Goal: Find specific page/section: Find specific page/section

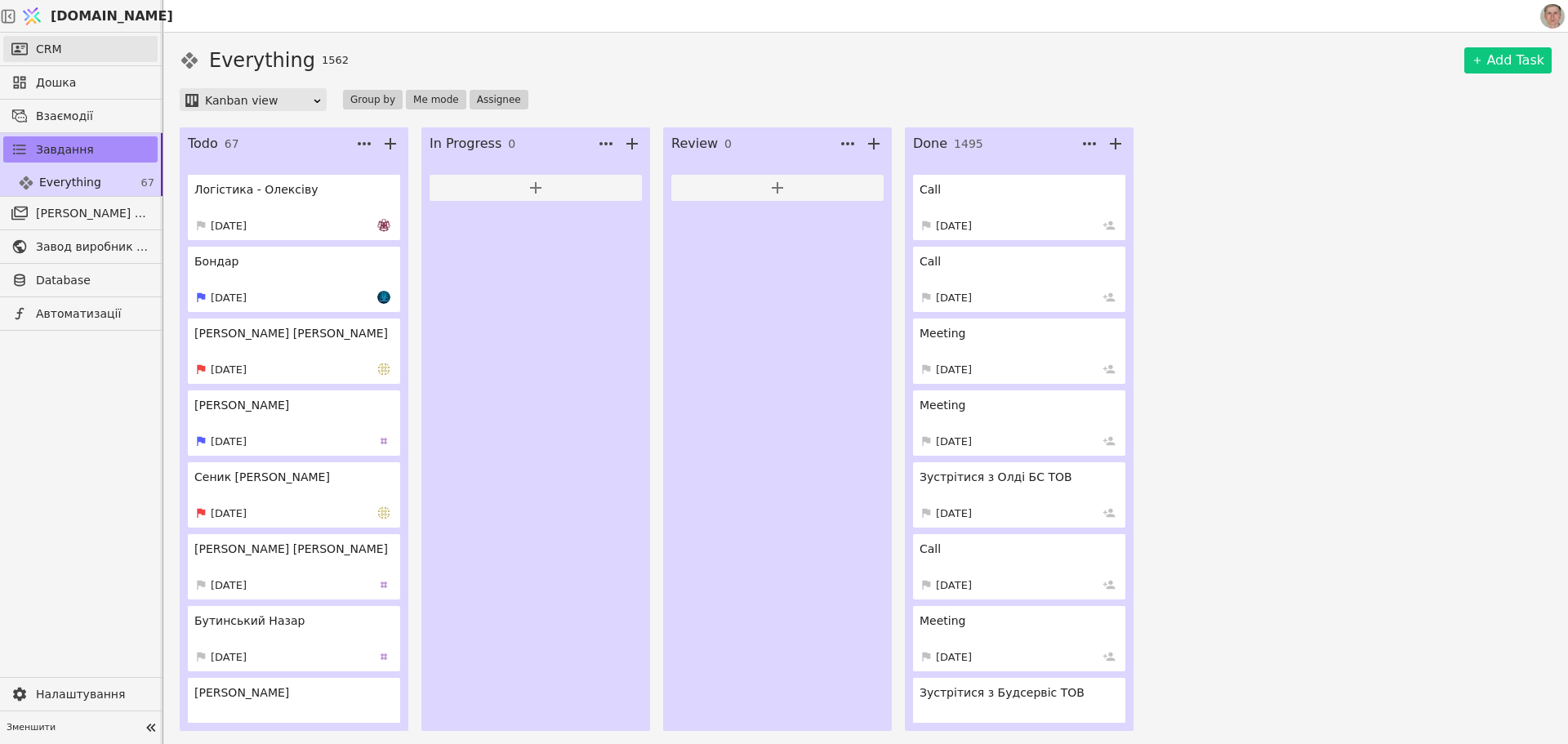
click at [93, 52] on link "CRM" at bounding box center [80, 49] width 154 height 26
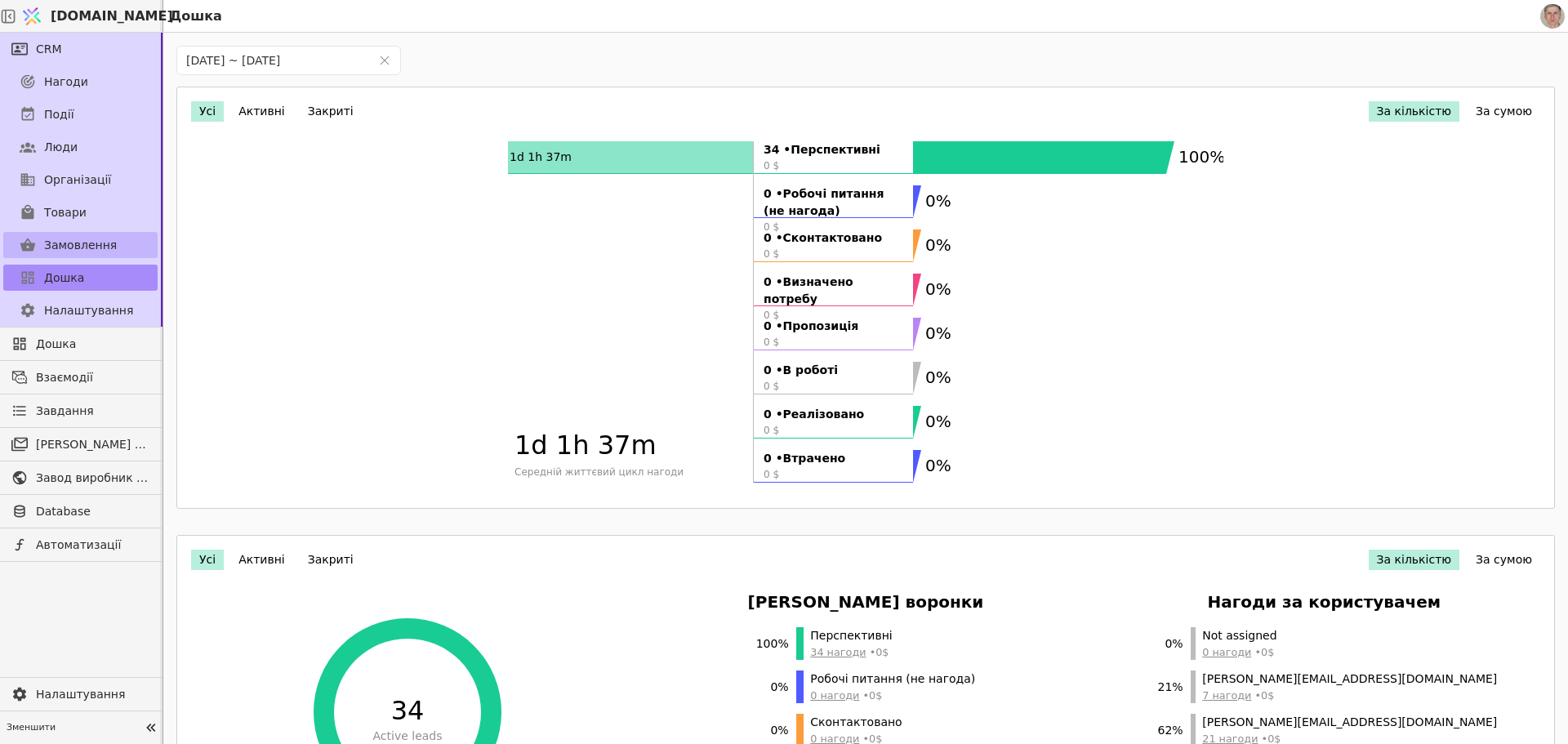
click at [102, 243] on span "Замовлення" at bounding box center [80, 245] width 73 height 17
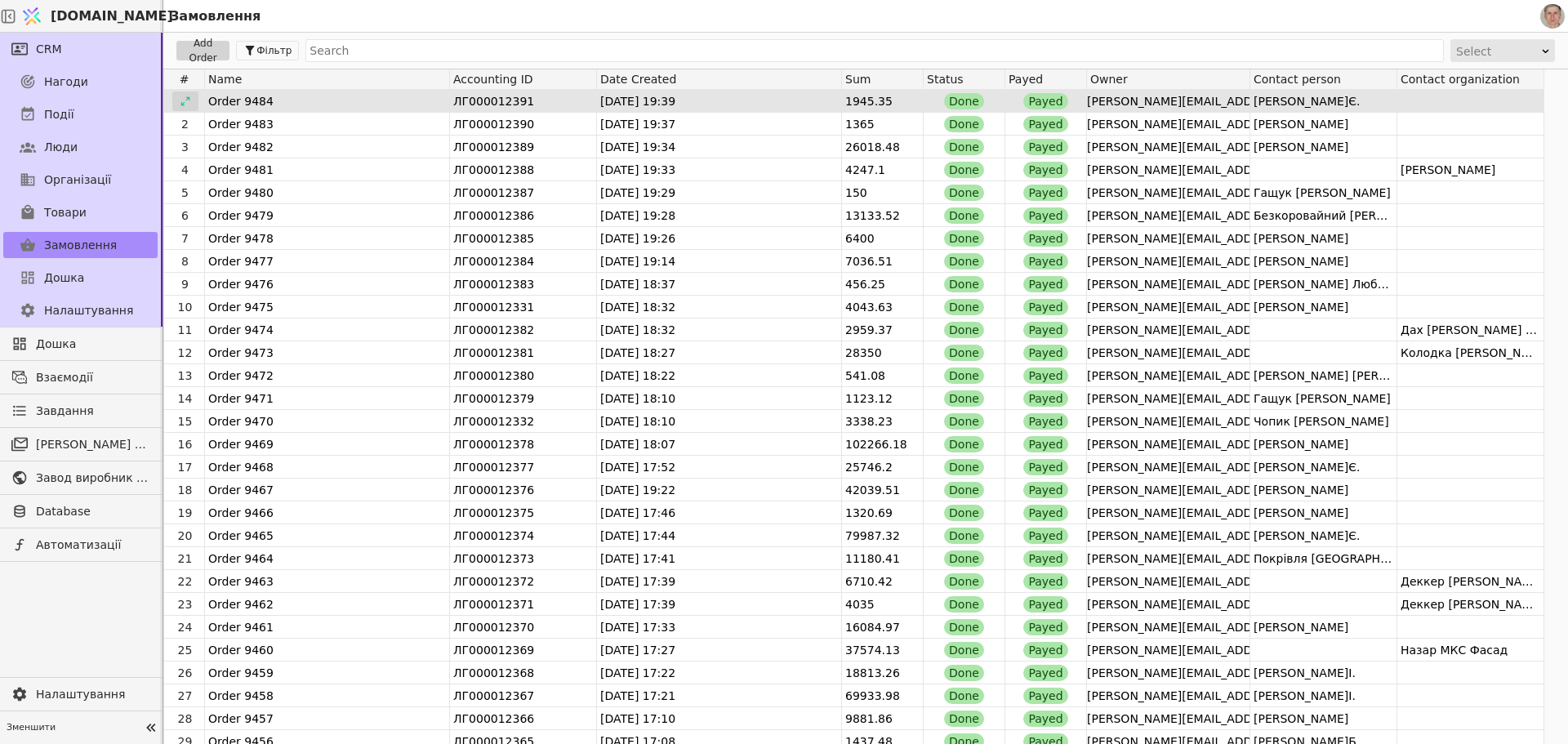
click at [186, 103] on icon at bounding box center [185, 101] width 11 height 11
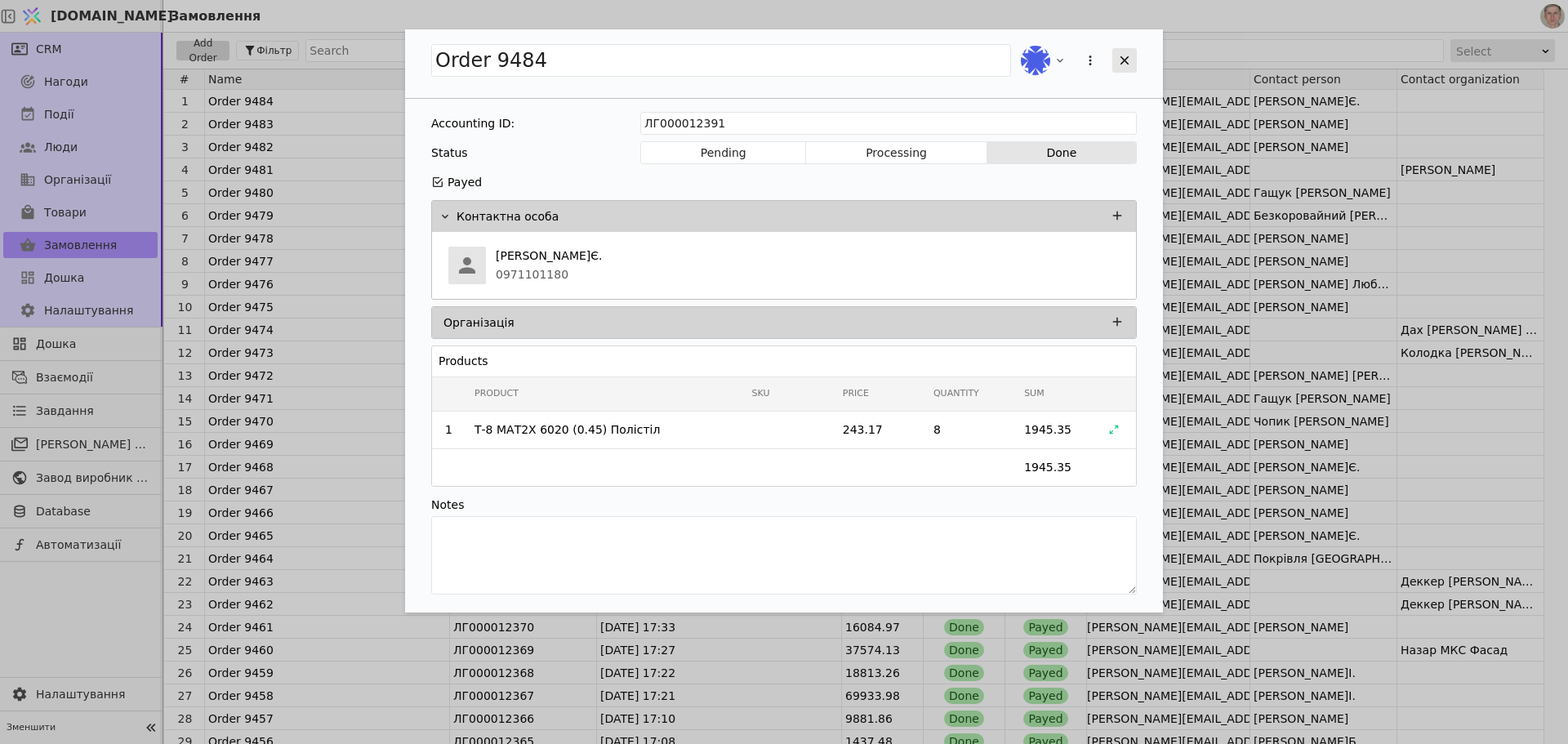
click at [1127, 59] on icon "Add Opportunity" at bounding box center [1124, 61] width 15 height 15
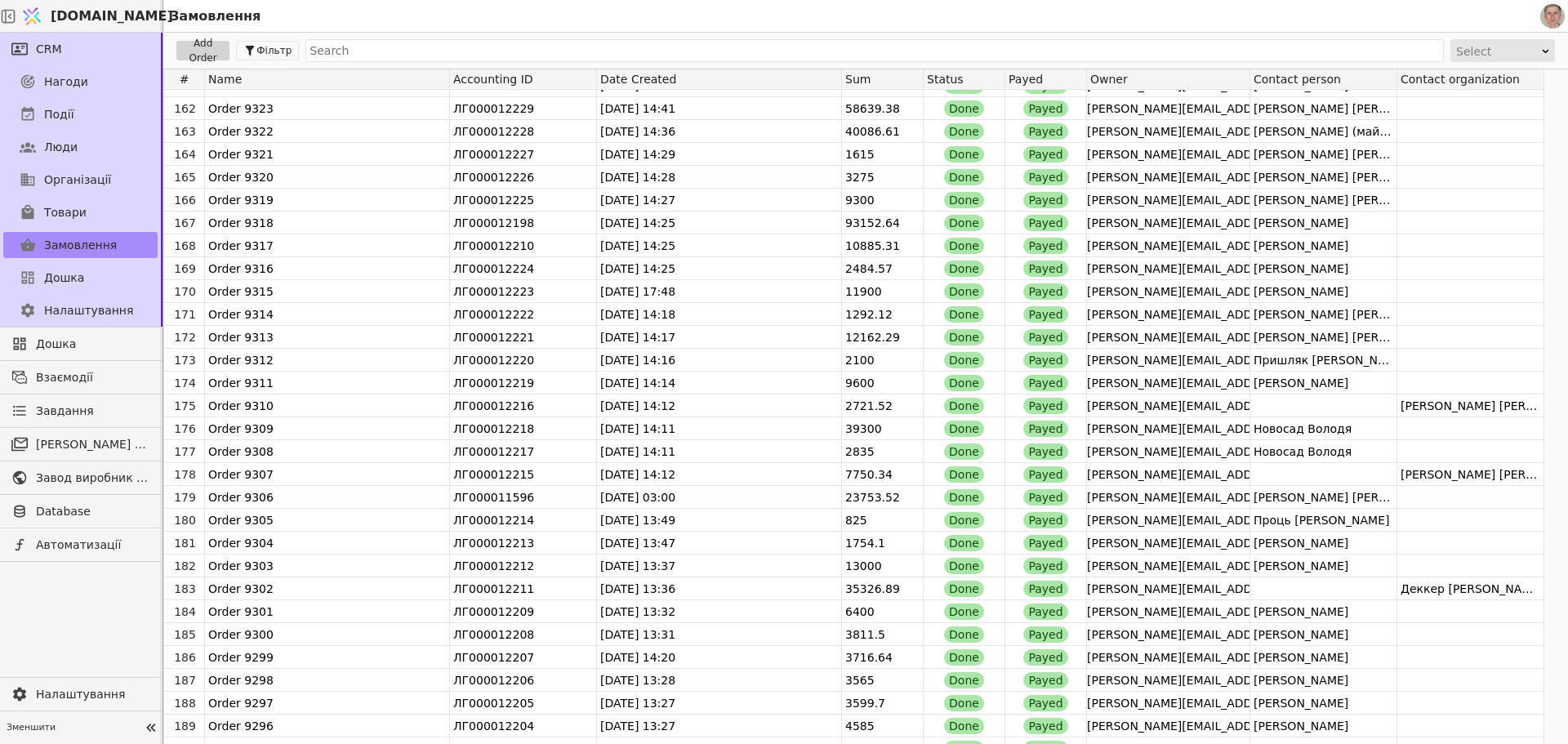
scroll to position [3673, 0]
click at [83, 269] on link "Дошка" at bounding box center [80, 277] width 154 height 26
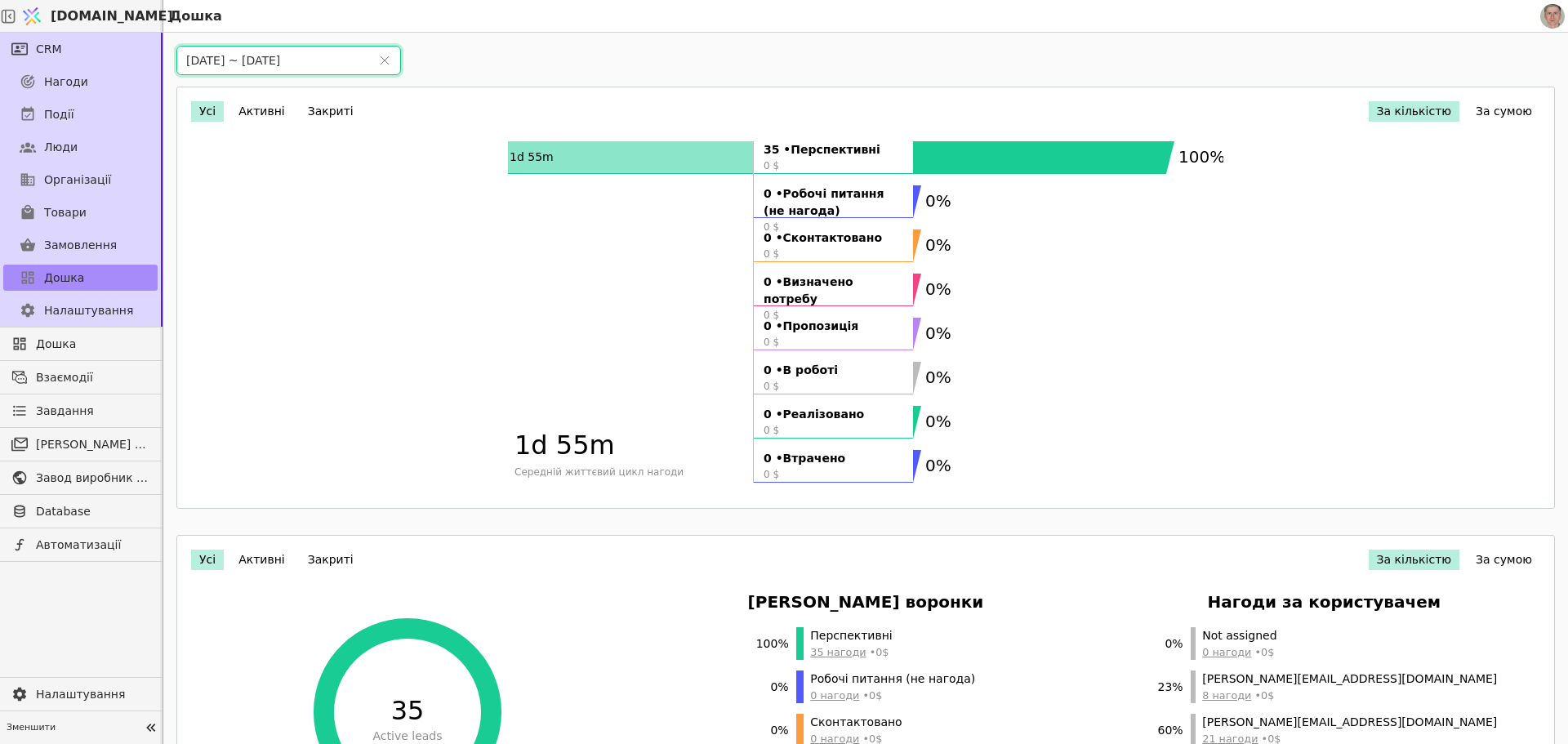
click at [286, 53] on input "01/09/2025 ~ 30/09/2025" at bounding box center [273, 61] width 192 height 28
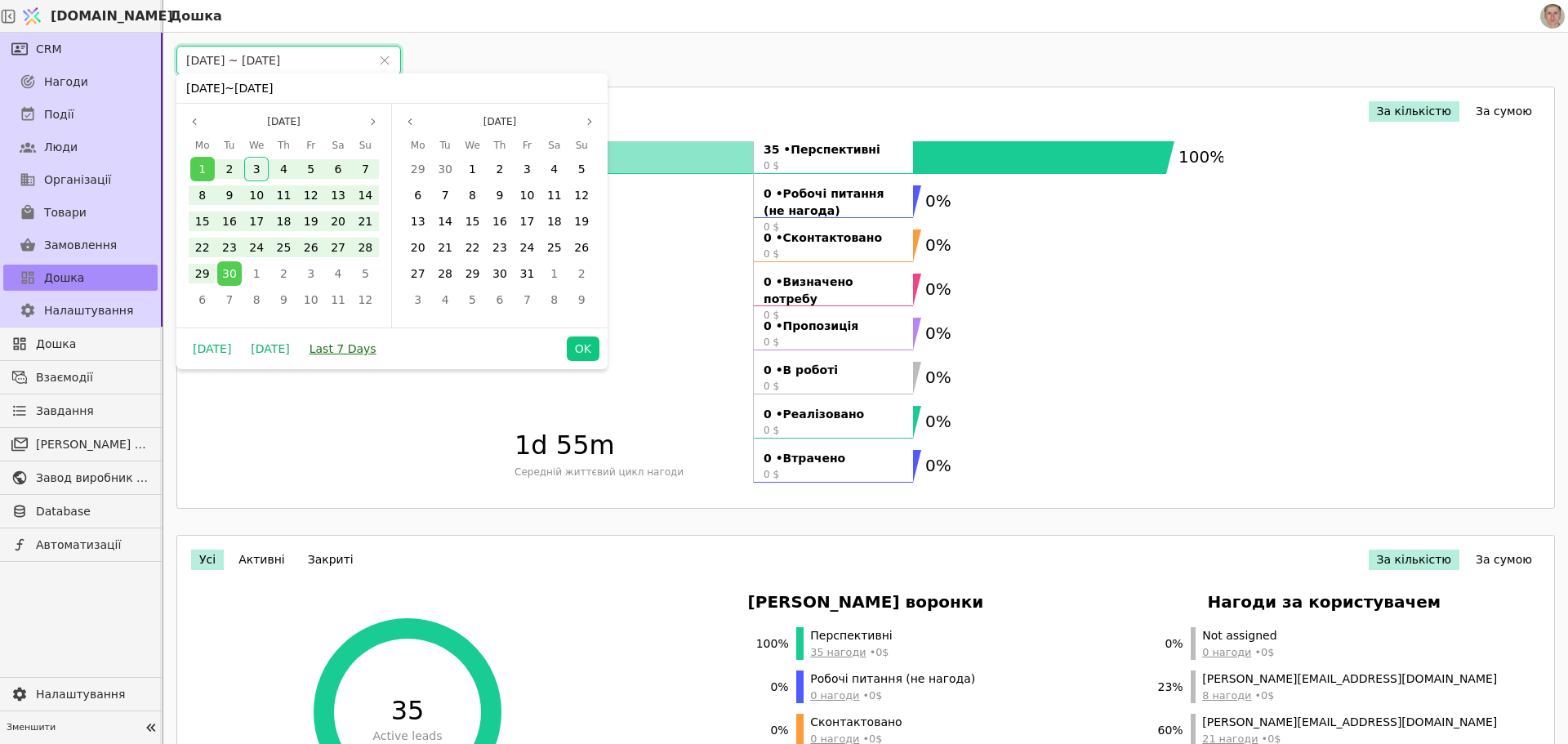
click at [330, 349] on button "Last 7 Days" at bounding box center [343, 349] width 84 height 25
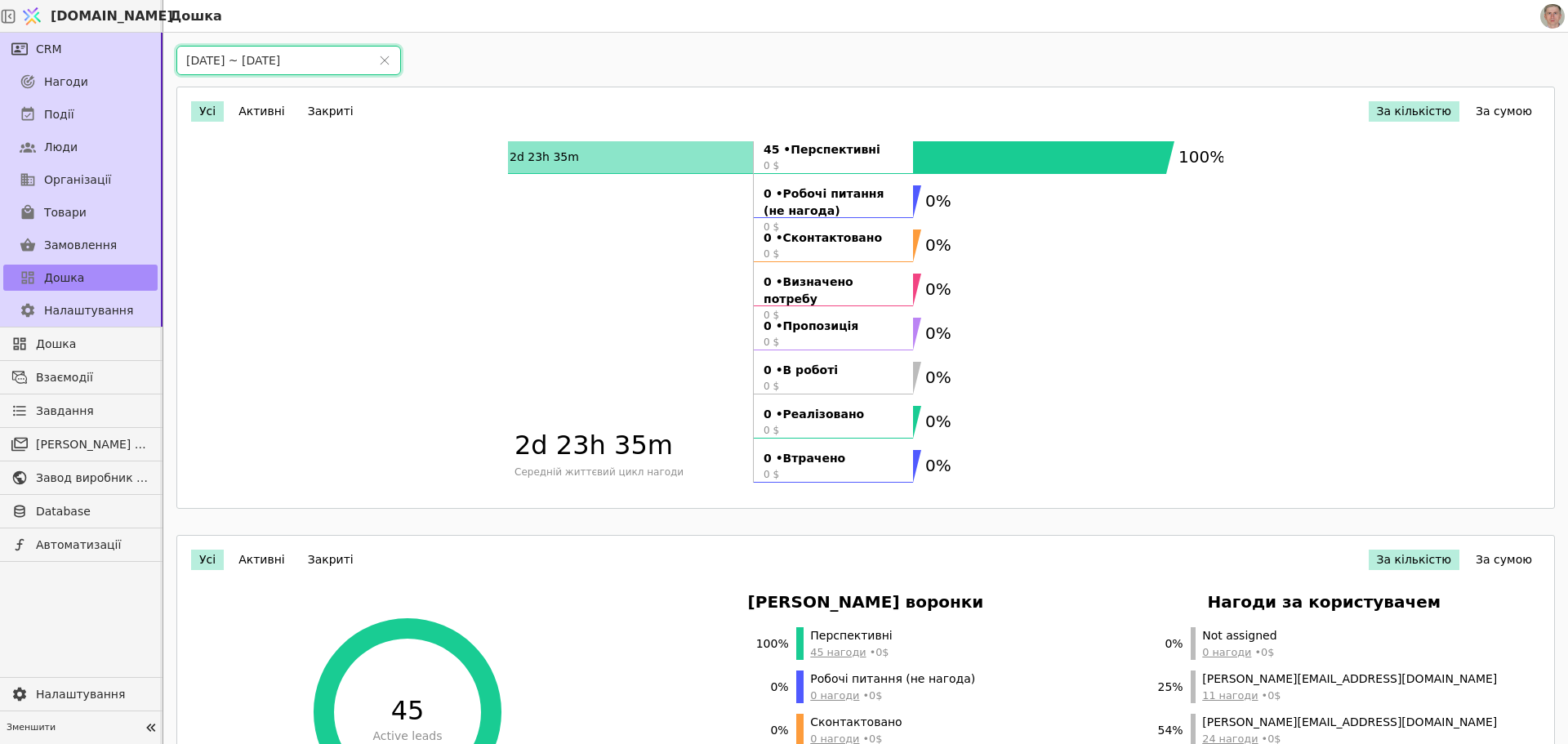
drag, startPoint x: 290, startPoint y: 52, endPoint x: 299, endPoint y: 62, distance: 13.5
click at [290, 52] on input "28/08/2025 ~ 03/09/2025" at bounding box center [273, 61] width 192 height 28
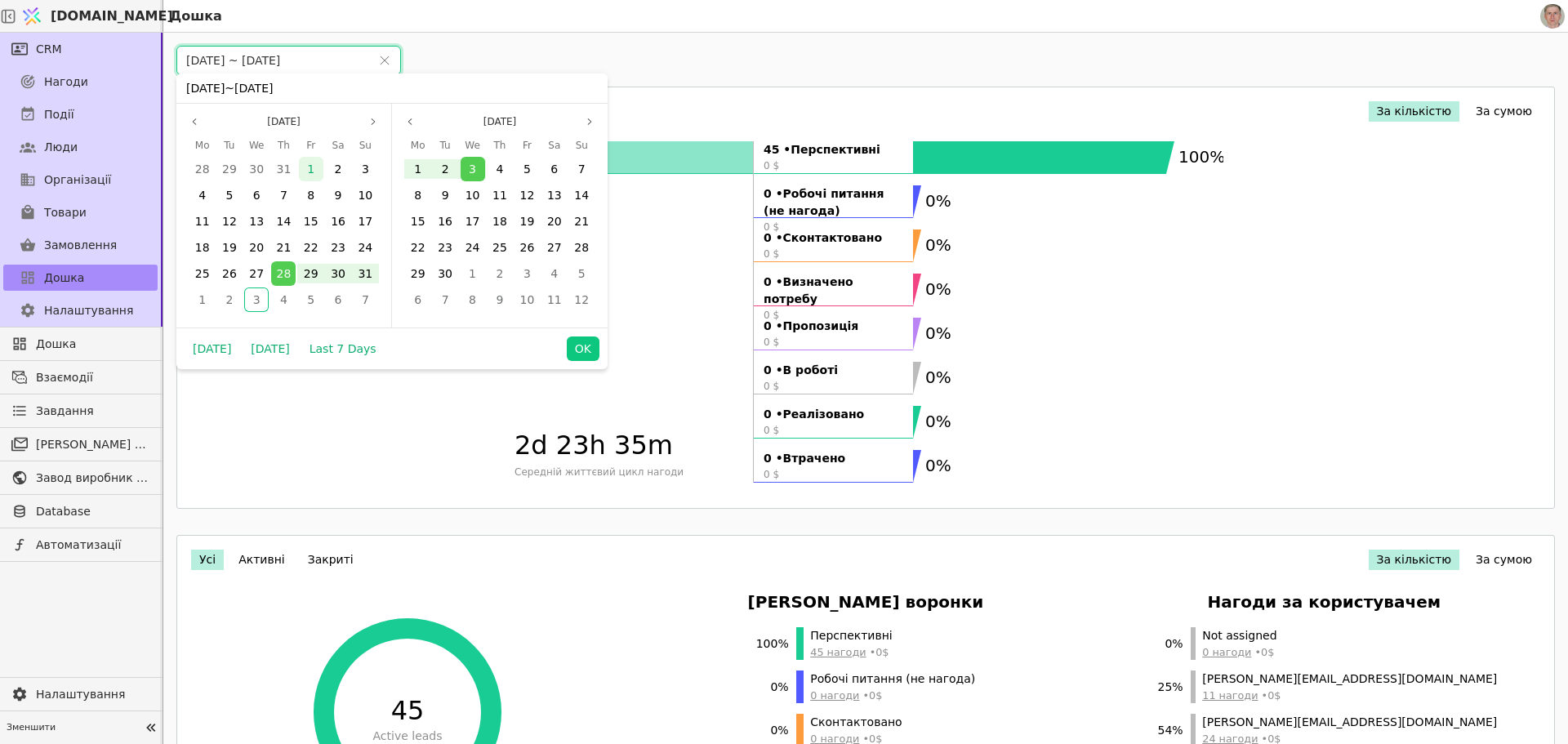
click at [309, 167] on span "1" at bounding box center [310, 169] width 7 height 13
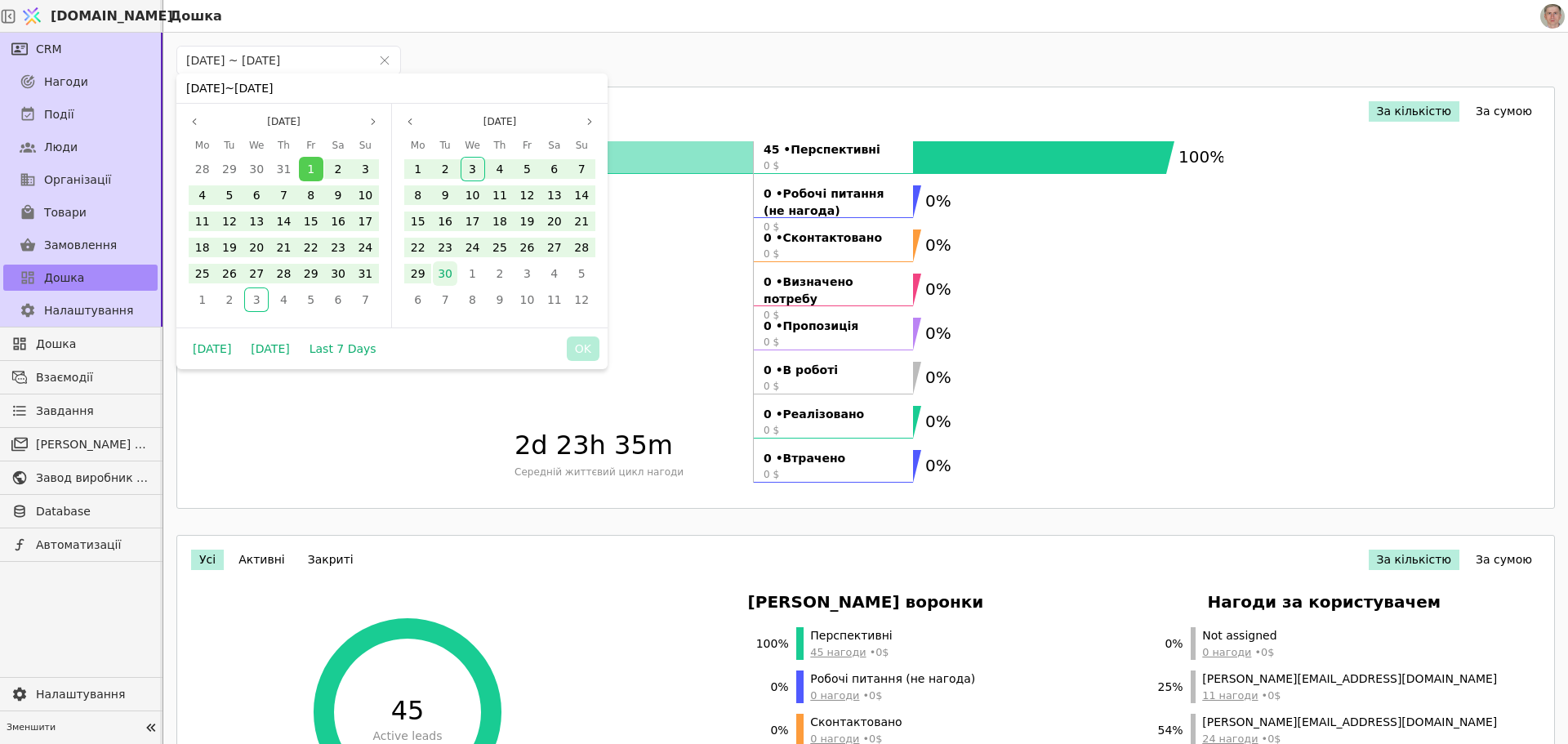
drag, startPoint x: 446, startPoint y: 272, endPoint x: 454, endPoint y: 275, distance: 8.5
click at [446, 271] on span "30" at bounding box center [445, 273] width 15 height 13
drag, startPoint x: 576, startPoint y: 345, endPoint x: 572, endPoint y: 318, distance: 27.3
click at [576, 345] on button "OK" at bounding box center [583, 349] width 33 height 25
type input "01/08/2025 ~ 30/09/2025"
